Goal: Task Accomplishment & Management: Manage account settings

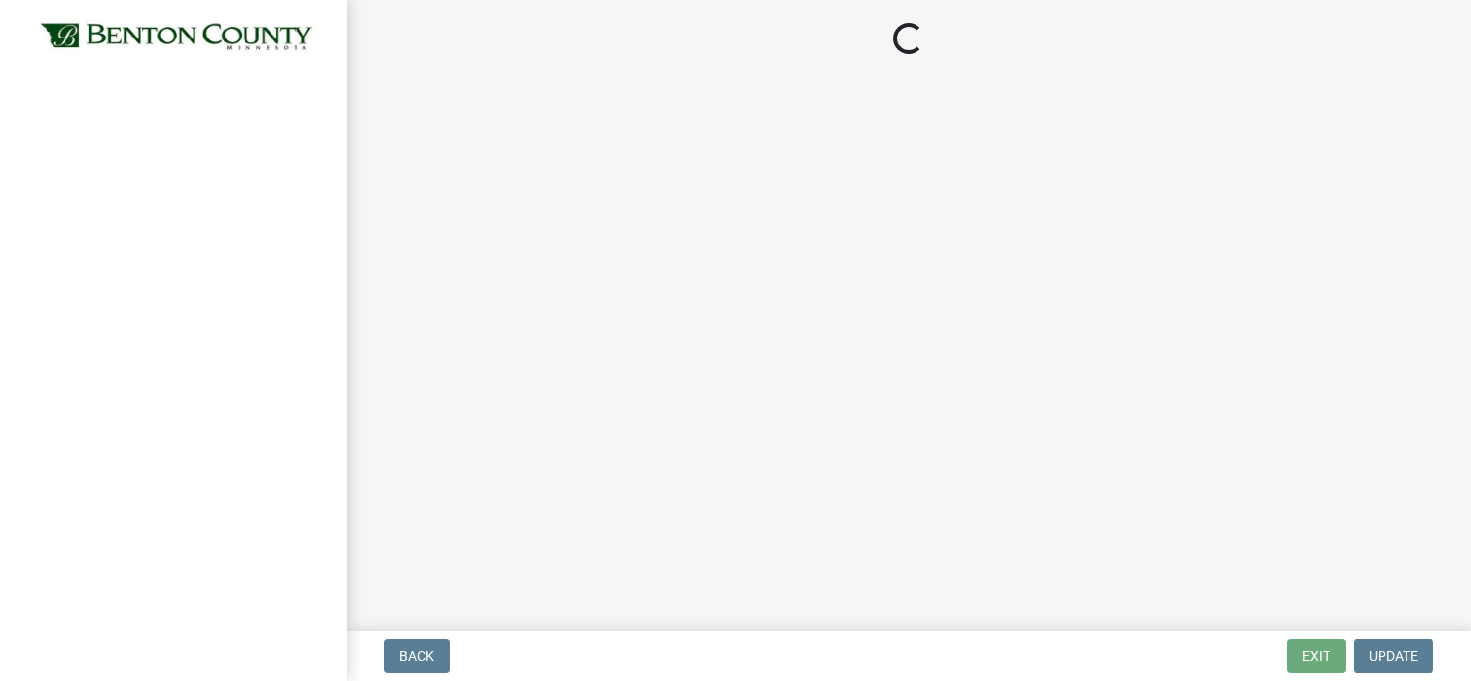
select select "17bfa135-5610-45df-8ce7-87530b7d86d4"
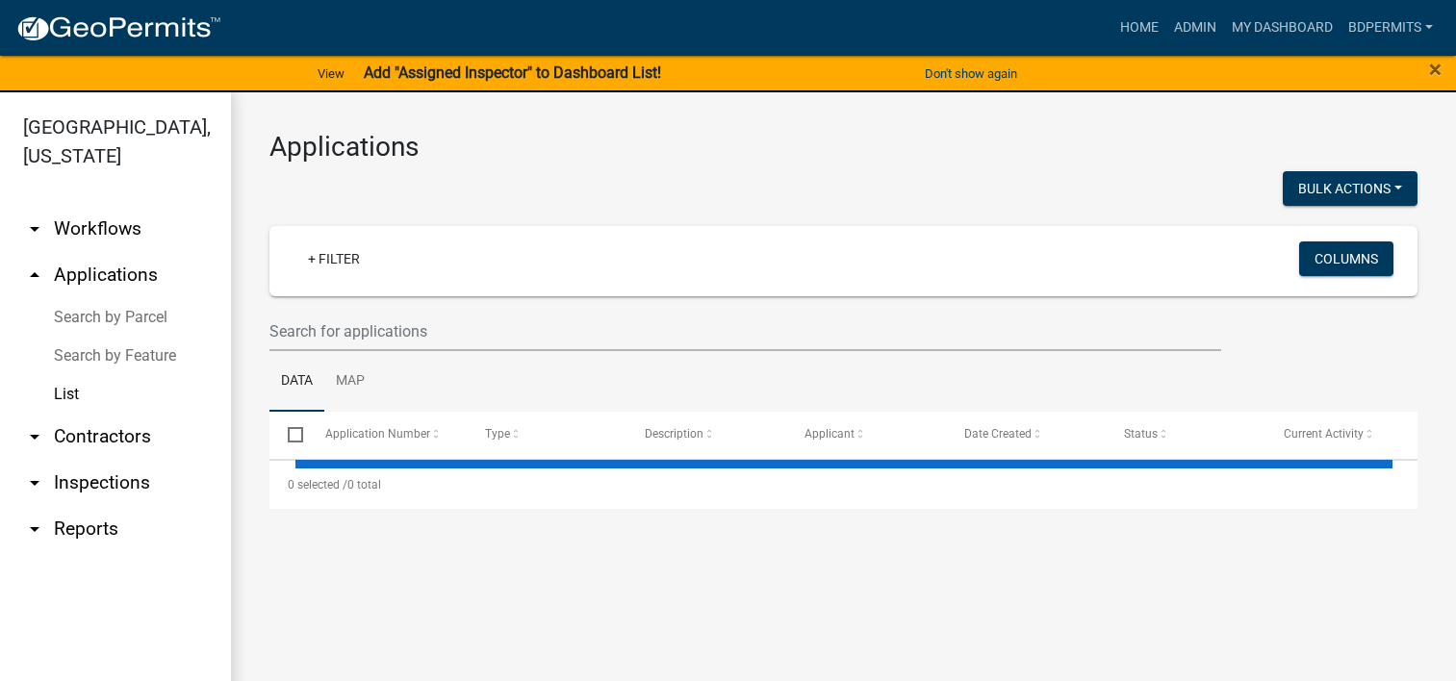
select select "3: 100"
